Goal: Check status: Check status

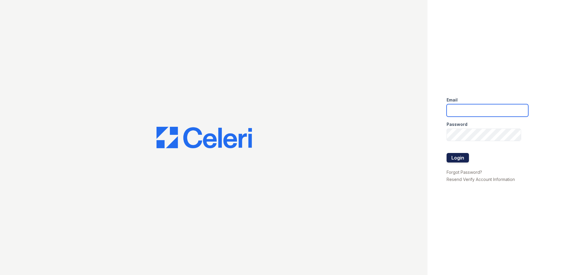
type input "ArriveVinings@trinity-pm.com"
click at [456, 157] on button "Login" at bounding box center [458, 158] width 22 height 10
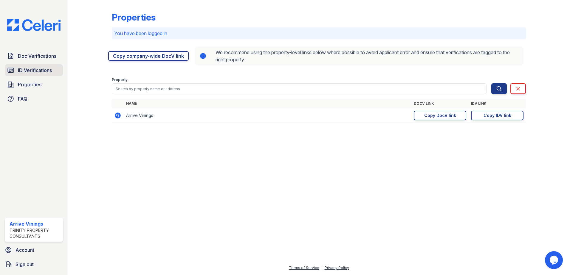
click at [29, 71] on span "ID Verifications" at bounding box center [35, 70] width 34 height 7
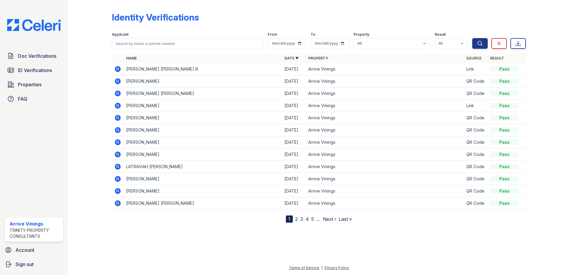
click at [119, 107] on icon at bounding box center [118, 106] width 6 height 6
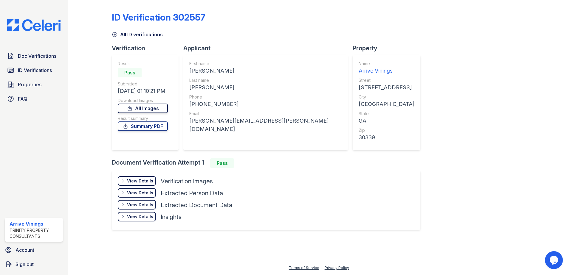
click at [140, 108] on link "All Images" at bounding box center [143, 109] width 50 height 10
click at [140, 127] on link "Summary PDF" at bounding box center [143, 127] width 50 height 10
click at [38, 71] on span "ID Verifications" at bounding box center [35, 70] width 34 height 7
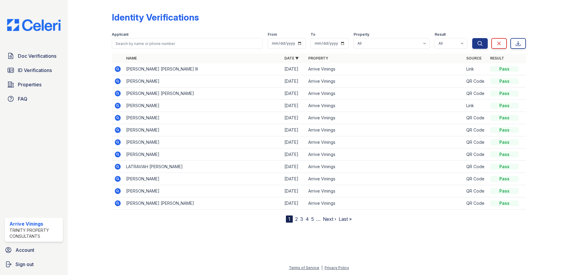
click at [118, 70] on icon at bounding box center [117, 69] width 7 height 7
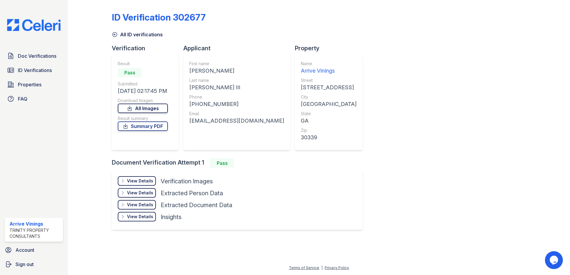
click at [141, 108] on link "All Images" at bounding box center [143, 109] width 50 height 10
click at [148, 128] on link "Summary PDF" at bounding box center [143, 127] width 50 height 10
